Goal: Task Accomplishment & Management: Use online tool/utility

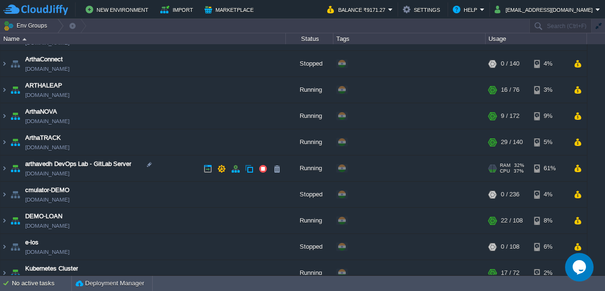
scroll to position [98, 0]
click at [69, 173] on link "[DOMAIN_NAME]" at bounding box center [47, 174] width 44 height 10
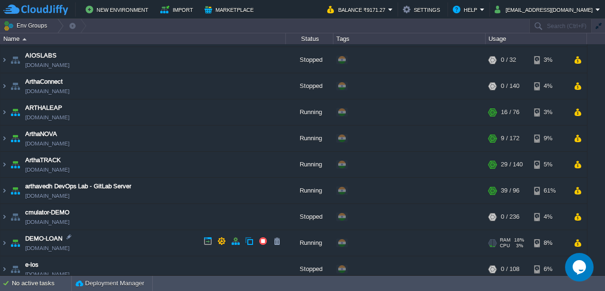
scroll to position [76, 0]
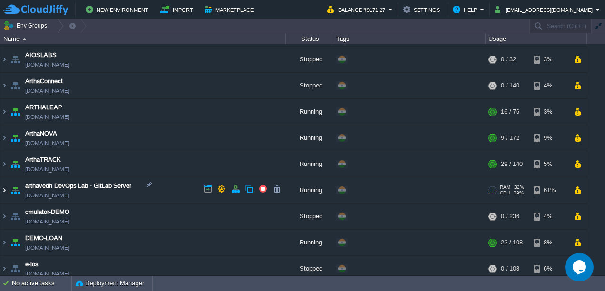
click at [5, 189] on img at bounding box center [4, 190] width 8 height 26
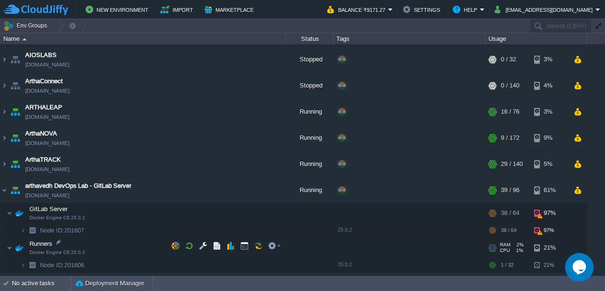
scroll to position [127, 0]
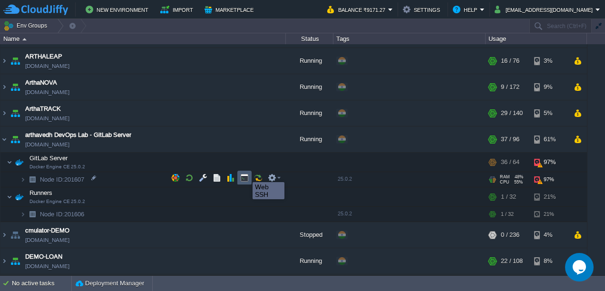
click at [245, 174] on button "button" at bounding box center [244, 178] width 9 height 9
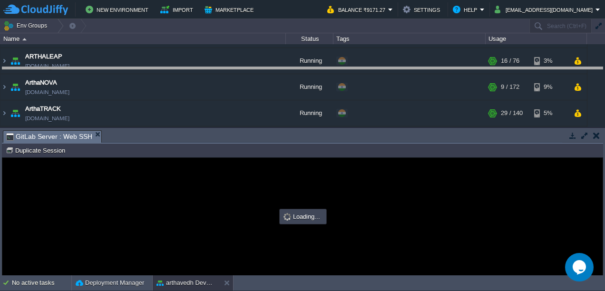
drag, startPoint x: 252, startPoint y: 134, endPoint x: 250, endPoint y: 70, distance: 63.3
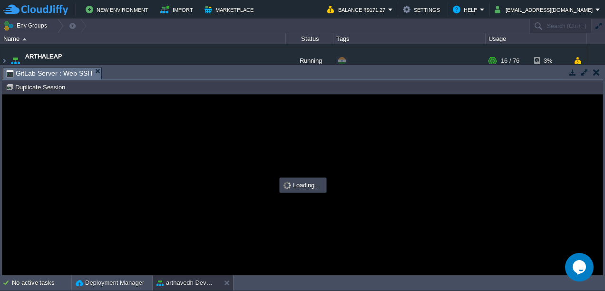
scroll to position [0, 0]
type input "#000000"
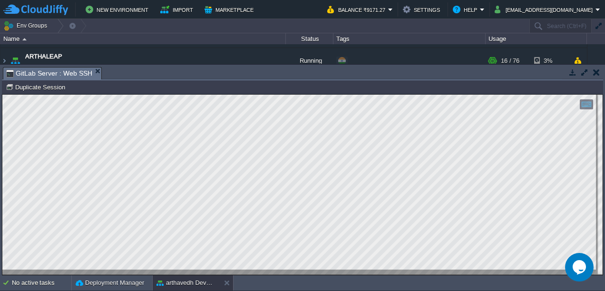
click at [2, 95] on html "Copy: Ctrl + Shift + C Paste: Ctrl + V Settings: Ctrl + Shift + Alt 0" at bounding box center [302, 95] width 600 height 0
click at [598, 78] on div at bounding box center [582, 73] width 41 height 13
click at [598, 70] on button "button" at bounding box center [596, 72] width 7 height 9
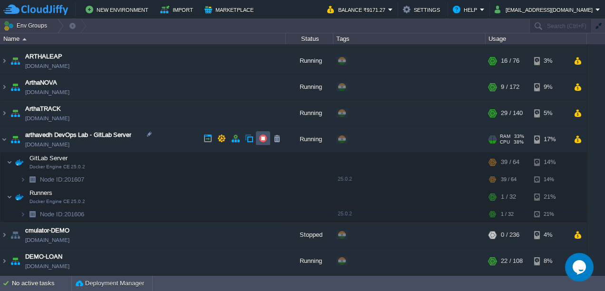
click at [263, 137] on button "button" at bounding box center [263, 138] width 9 height 9
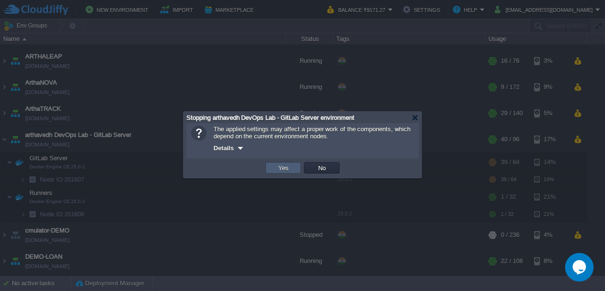
click at [276, 164] on td "Yes" at bounding box center [283, 167] width 36 height 11
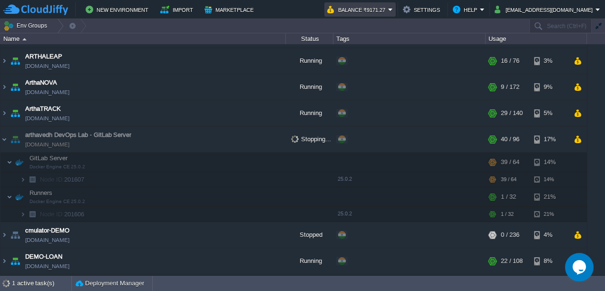
click at [396, 8] on td "Balance ₹9171.27" at bounding box center [359, 9] width 71 height 14
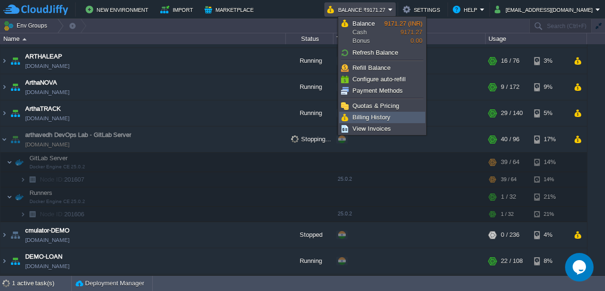
click at [376, 116] on span "Billing History" at bounding box center [371, 117] width 38 height 7
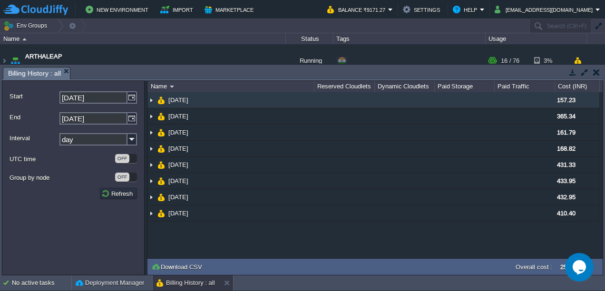
click at [154, 101] on img at bounding box center [151, 100] width 8 height 16
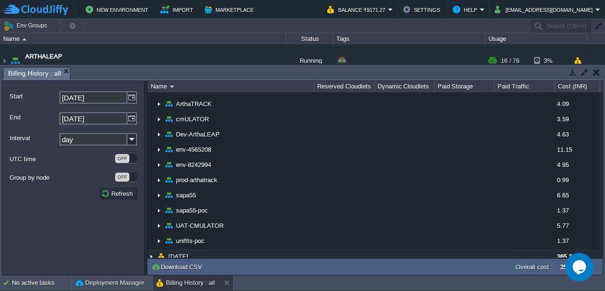
scroll to position [263, 0]
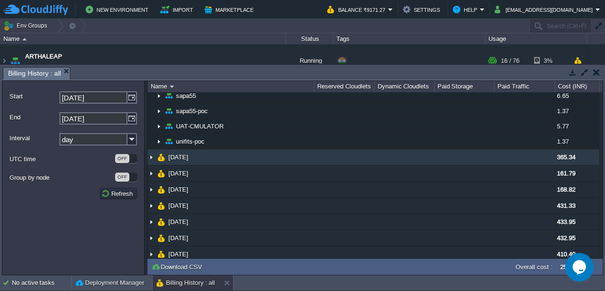
click at [153, 151] on img at bounding box center [151, 157] width 8 height 16
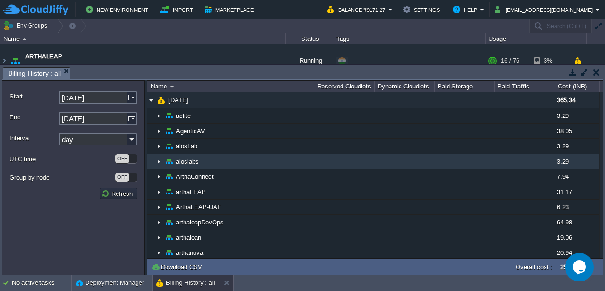
scroll to position [322, 0]
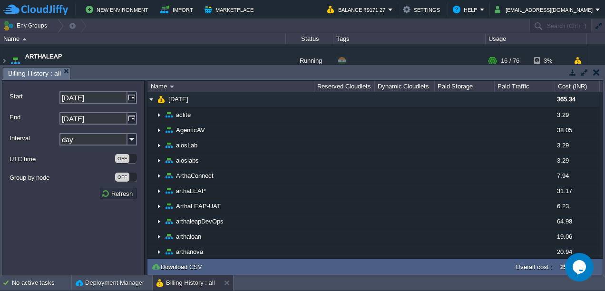
click at [594, 75] on button "button" at bounding box center [596, 72] width 7 height 9
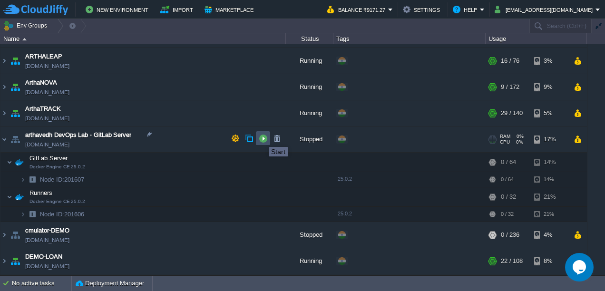
click at [262, 138] on button "button" at bounding box center [263, 138] width 9 height 9
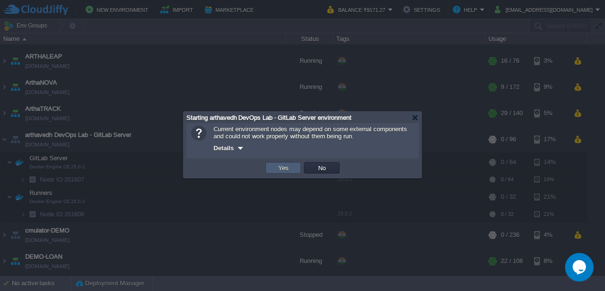
click at [283, 169] on button "Yes" at bounding box center [283, 168] width 16 height 9
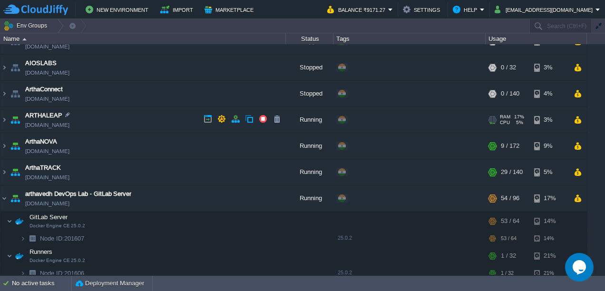
scroll to position [80, 0]
